Goal: Find specific page/section: Find specific page/section

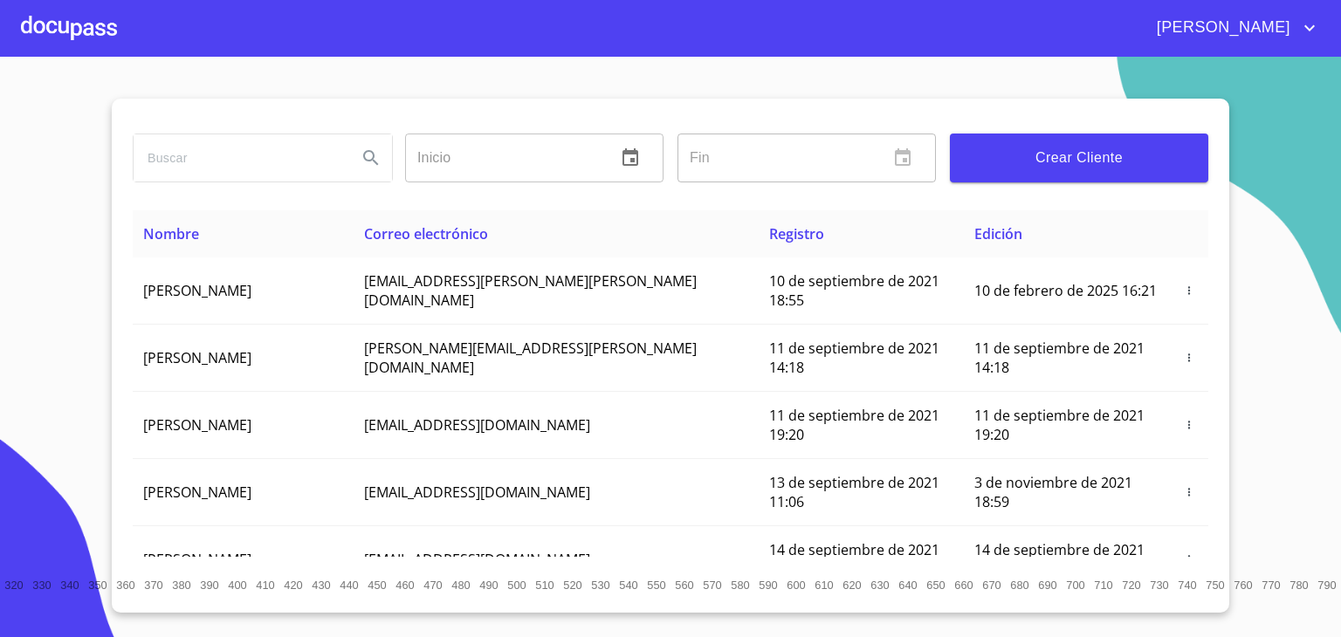
click at [65, 31] on div at bounding box center [69, 28] width 96 height 56
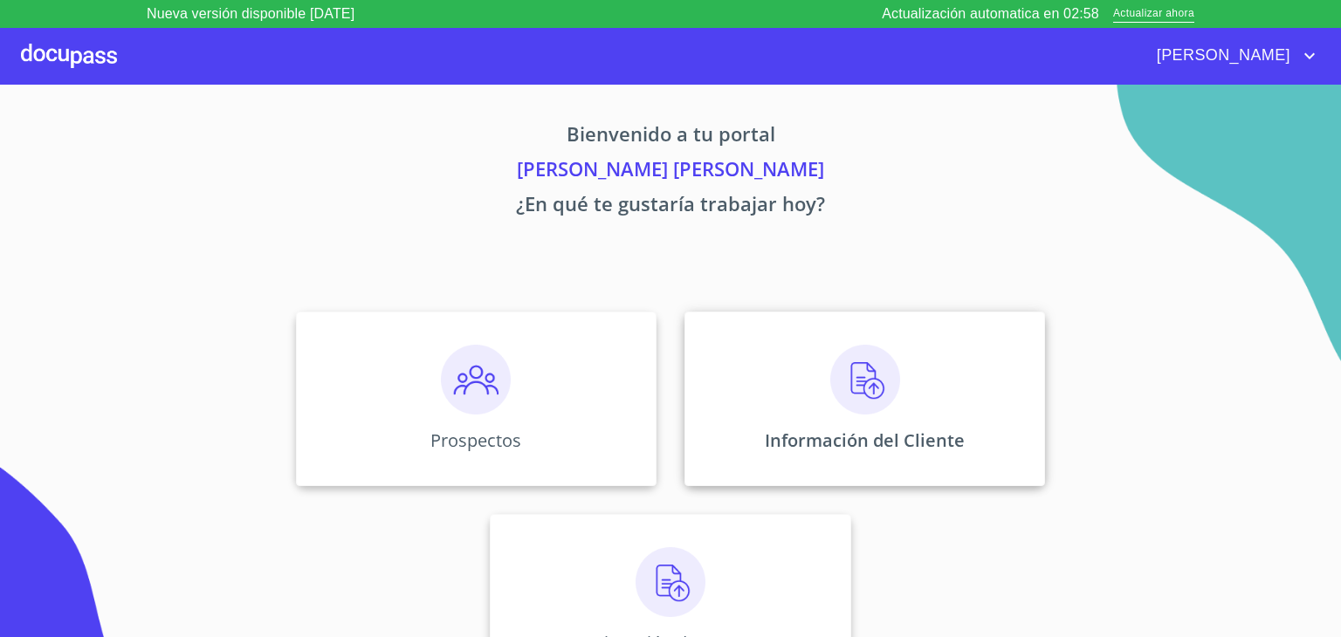
scroll to position [37, 0]
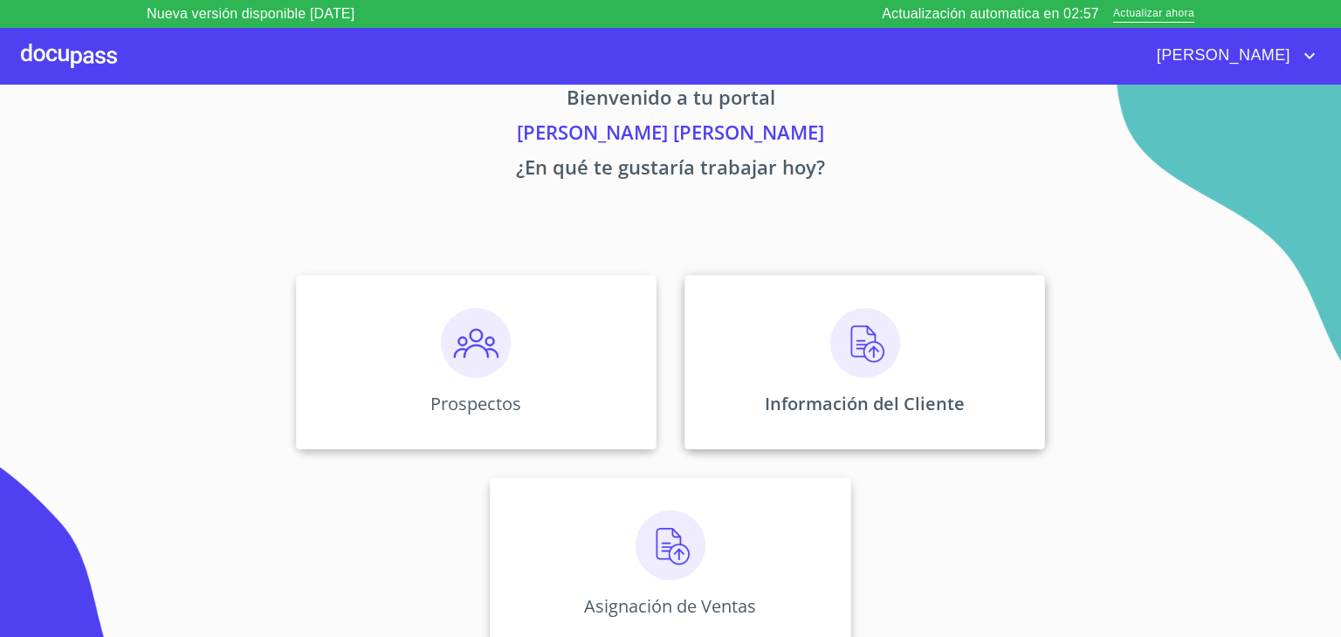
click at [860, 365] on img at bounding box center [865, 343] width 70 height 70
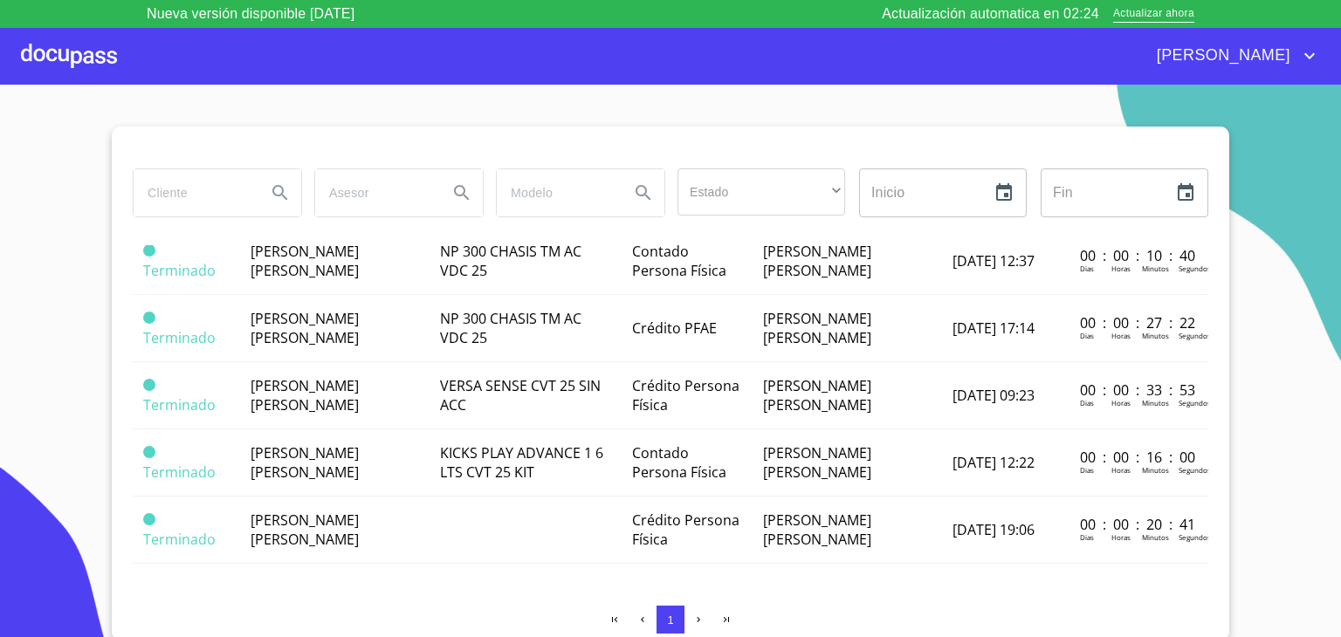
scroll to position [405, 0]
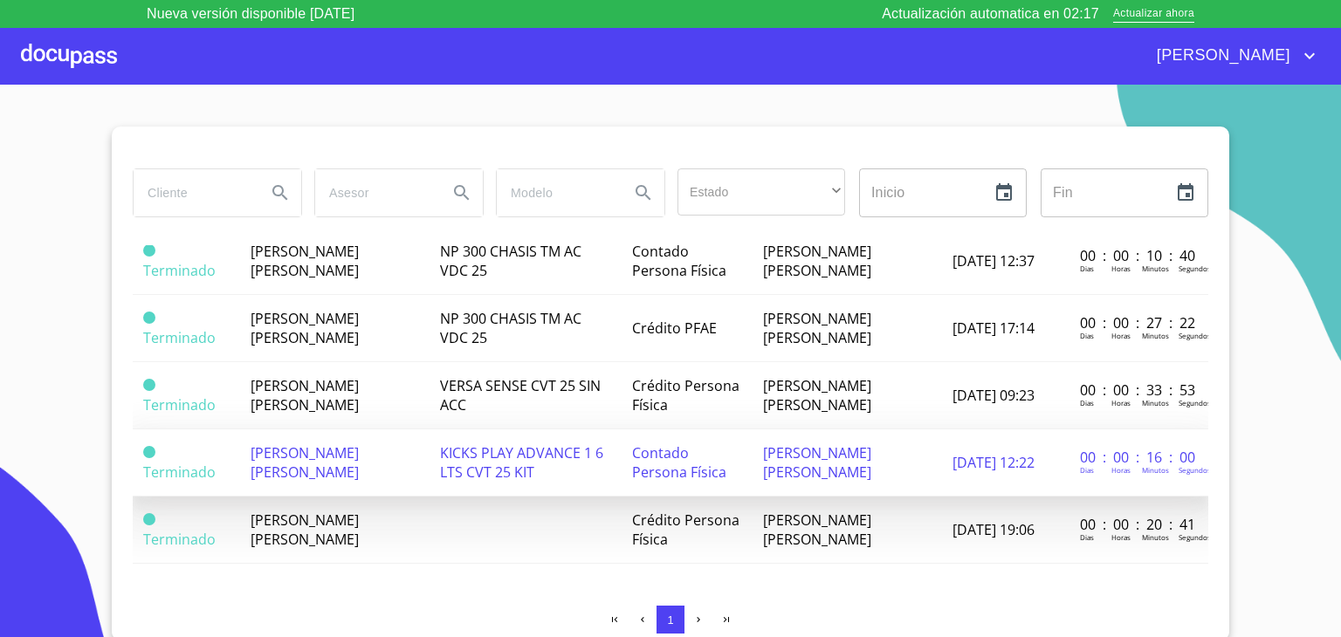
click at [331, 461] on span "[PERSON_NAME] [PERSON_NAME]" at bounding box center [305, 462] width 108 height 38
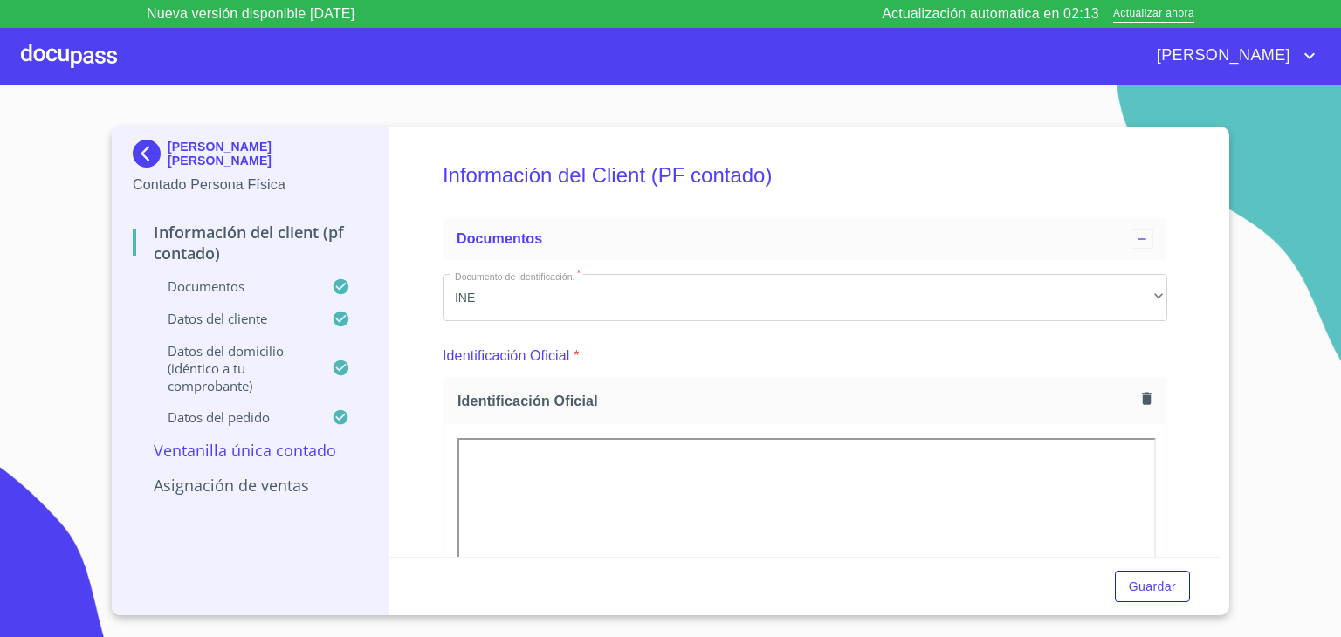
click at [255, 490] on p "Asignación de Ventas" at bounding box center [250, 485] width 235 height 21
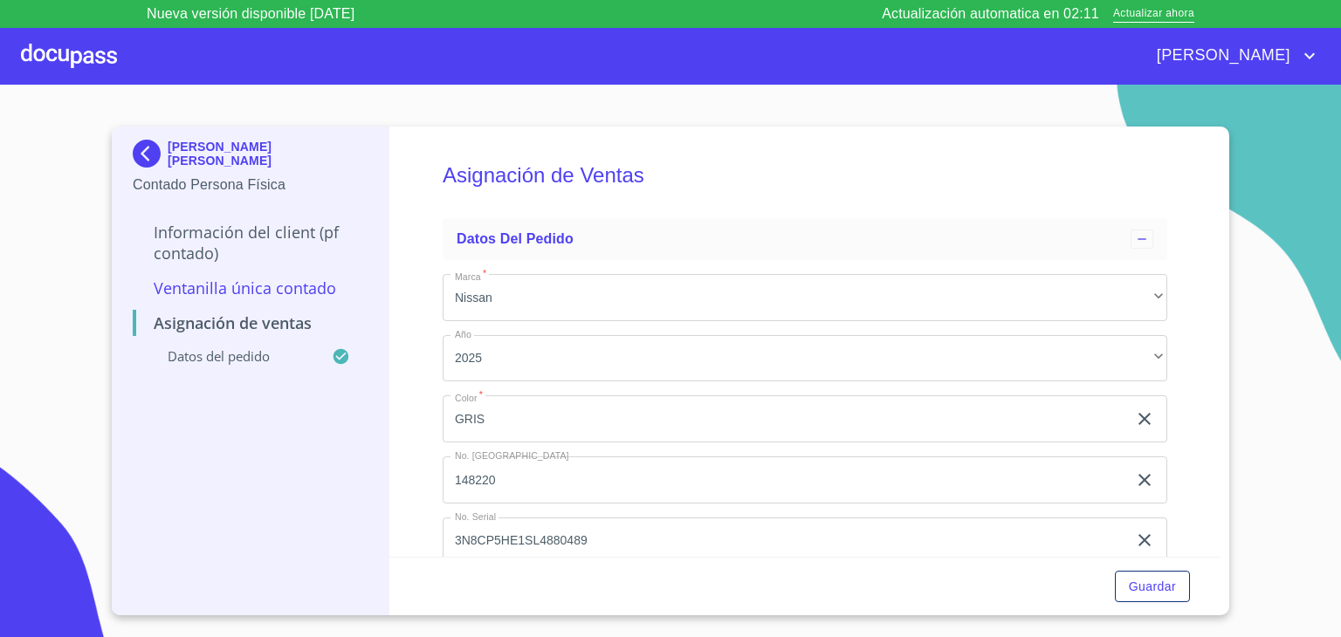
scroll to position [41, 0]
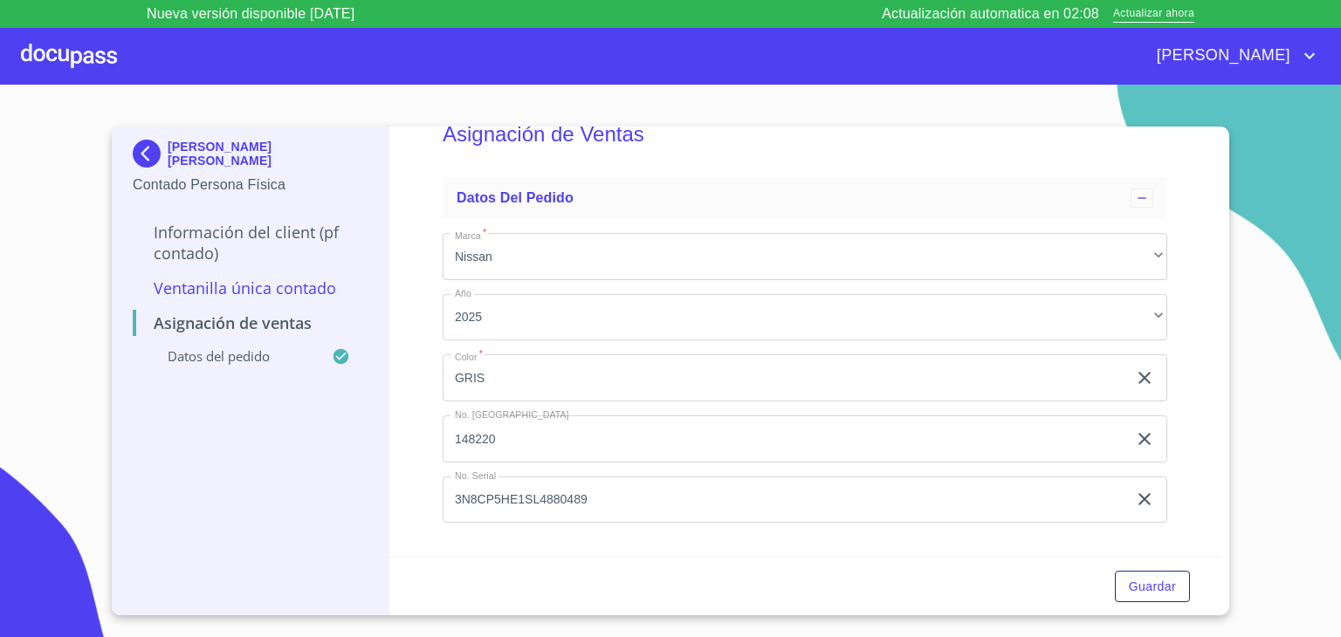
click at [275, 288] on p "Ventanilla única contado" at bounding box center [250, 288] width 235 height 21
click at [185, 235] on p "Información del Client (PF contado)" at bounding box center [250, 243] width 235 height 42
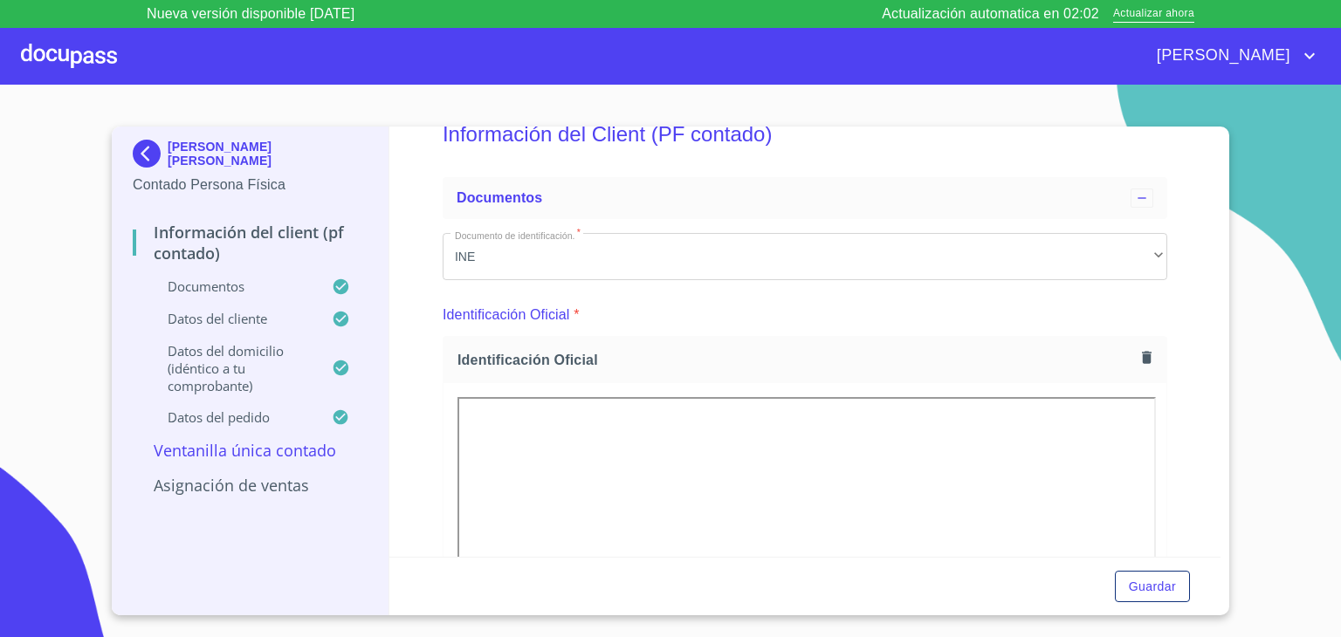
scroll to position [0, 0]
click at [251, 486] on p "Asignación de Ventas" at bounding box center [250, 485] width 235 height 21
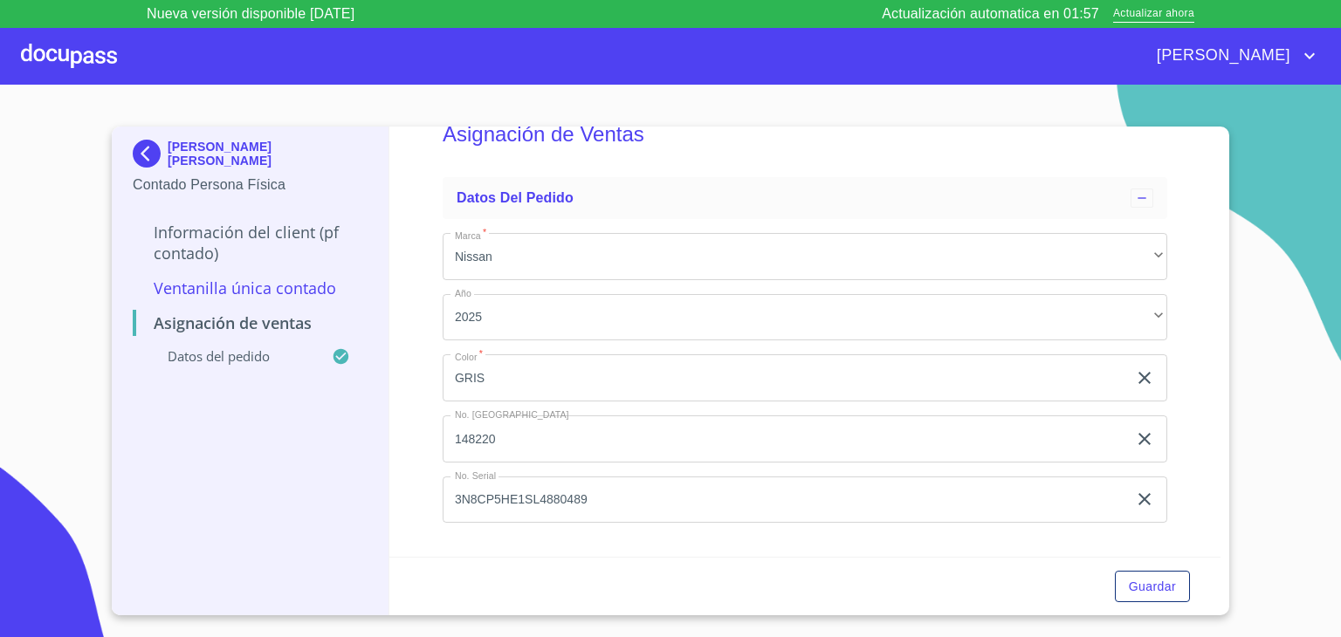
click at [242, 362] on p "Datos del pedido" at bounding box center [232, 355] width 199 height 17
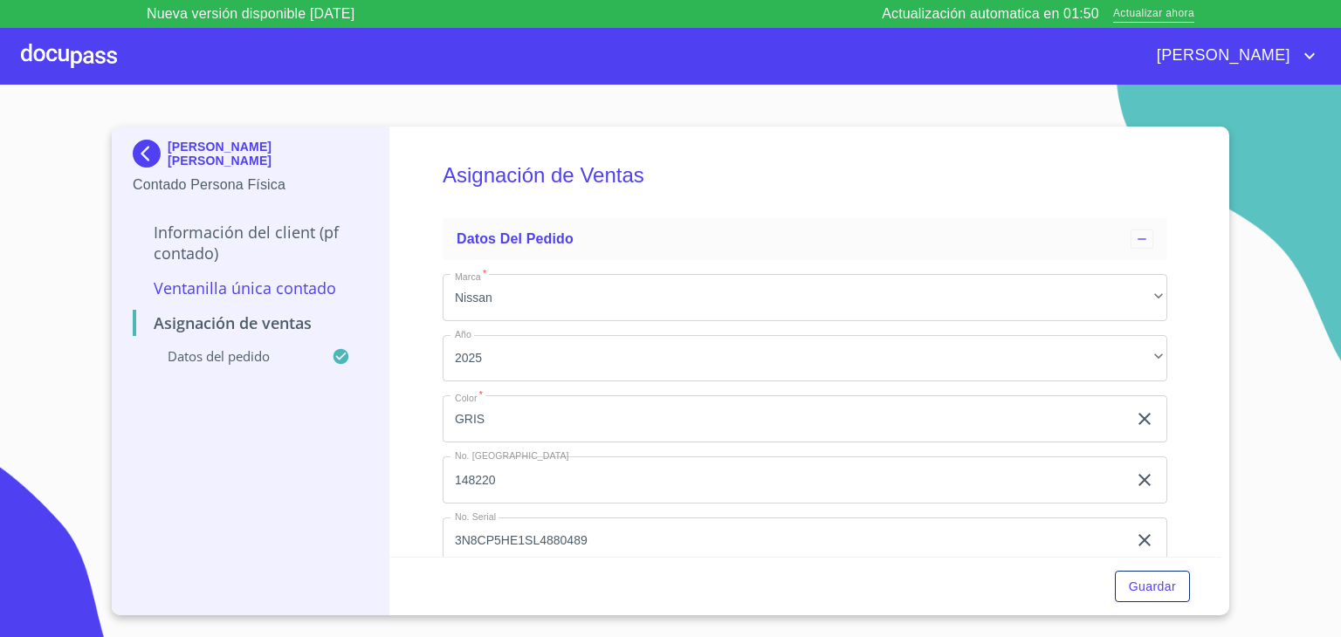
click at [1169, 11] on span "Actualizar ahora" at bounding box center [1153, 14] width 81 height 18
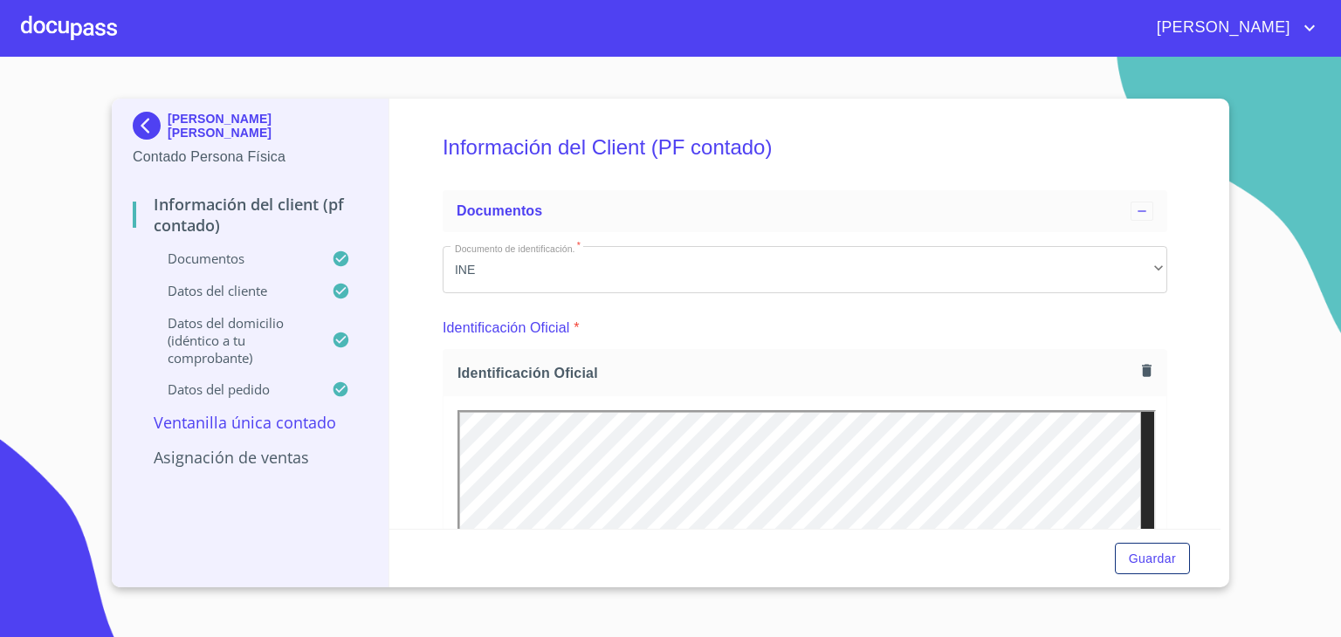
click at [136, 120] on img at bounding box center [150, 126] width 35 height 28
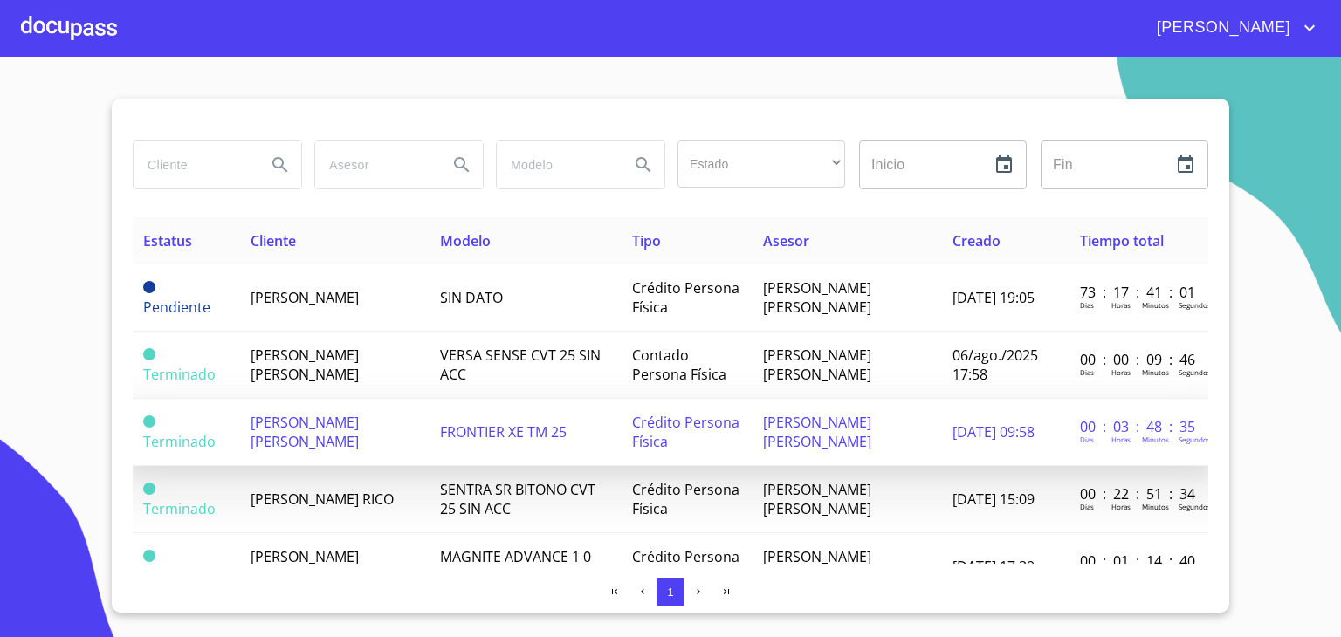
click at [335, 426] on span "[PERSON_NAME] [PERSON_NAME]" at bounding box center [305, 432] width 108 height 38
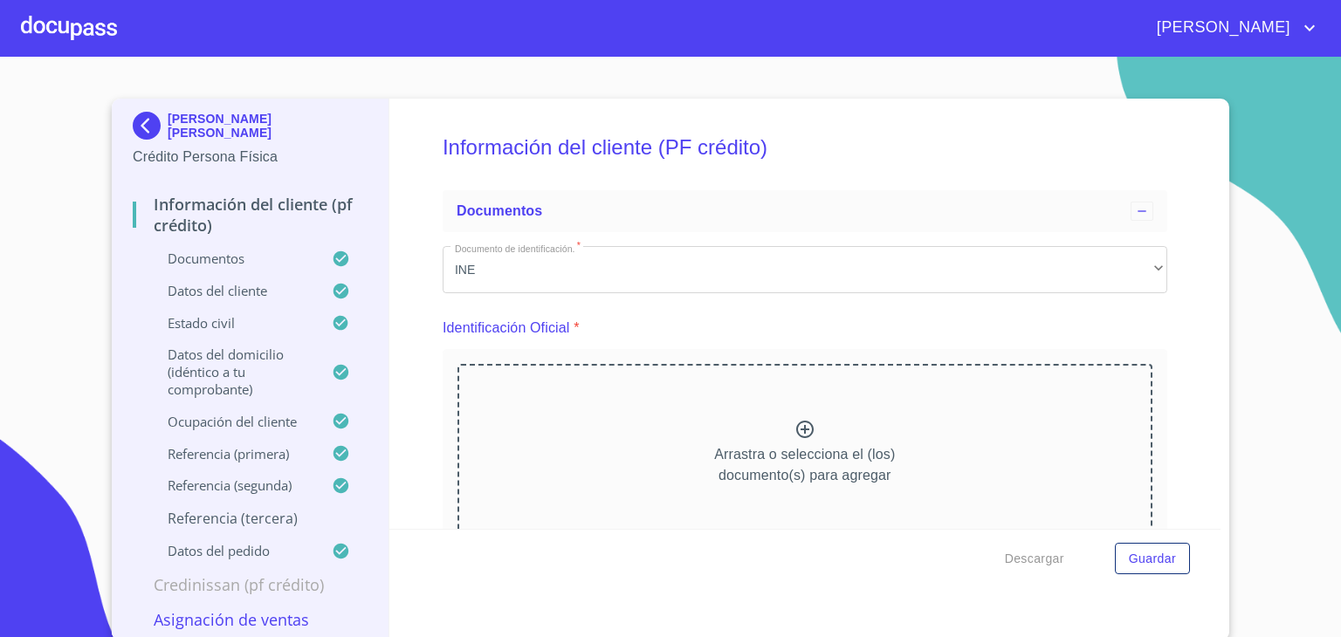
scroll to position [73, 0]
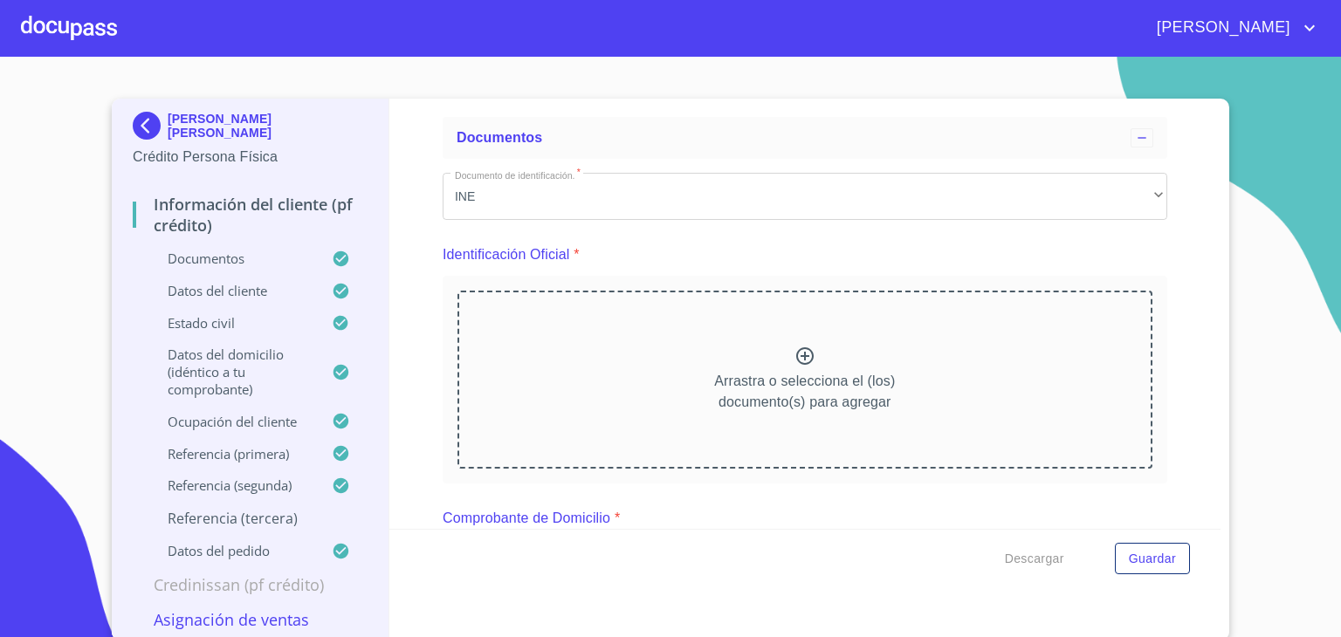
click at [224, 458] on p "Referencia (primera)" at bounding box center [232, 453] width 199 height 17
